Goal: Information Seeking & Learning: Learn about a topic

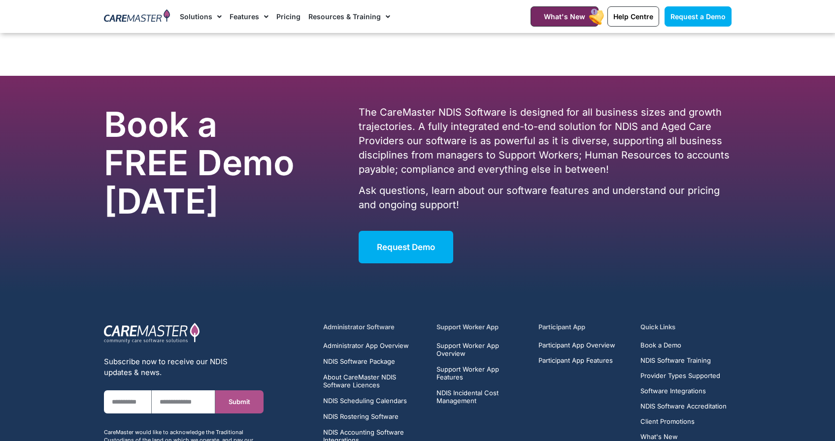
scroll to position [6297, 0]
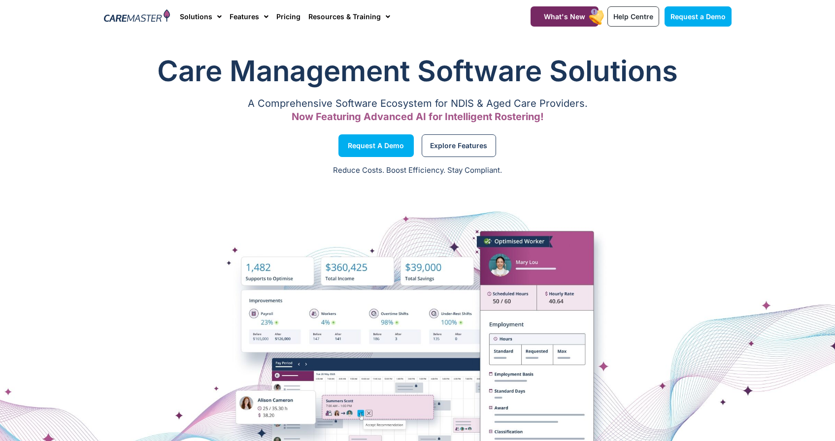
click at [475, 112] on span "Now Featuring Advanced AI for Intelligent Rostering!" at bounding box center [418, 117] width 252 height 12
click at [255, 15] on link "Features" at bounding box center [249, 16] width 39 height 33
